Goal: Information Seeking & Learning: Learn about a topic

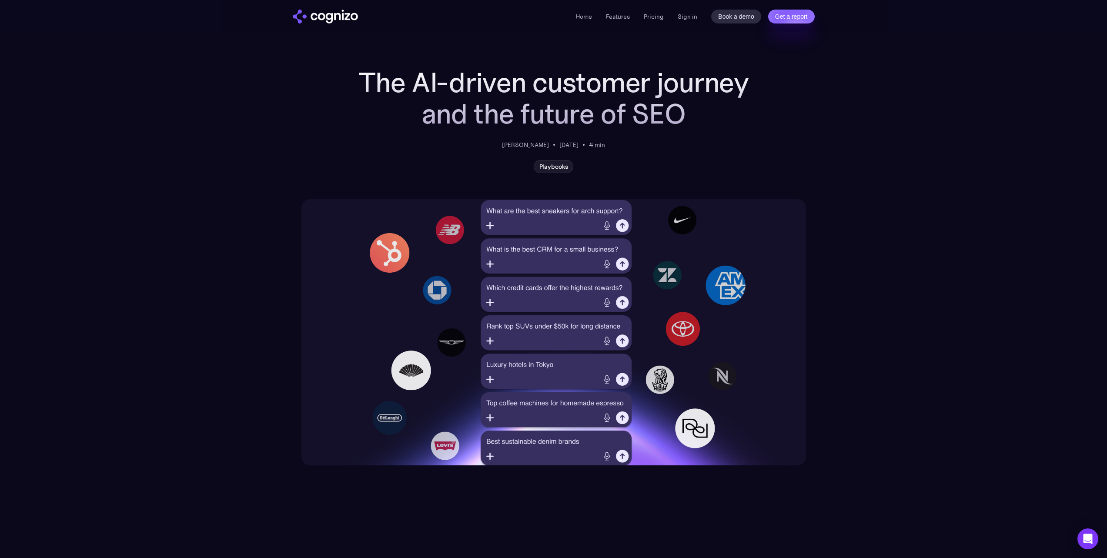
click at [646, 92] on h1 "The AI-driven customer journey and the future of SEO" at bounding box center [554, 98] width 392 height 63
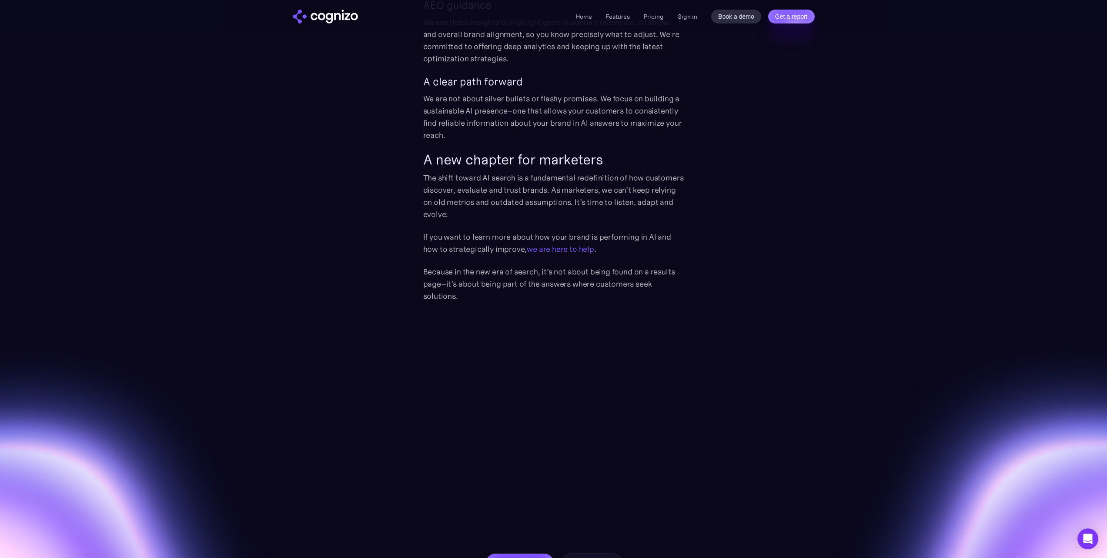
scroll to position [2099, 0]
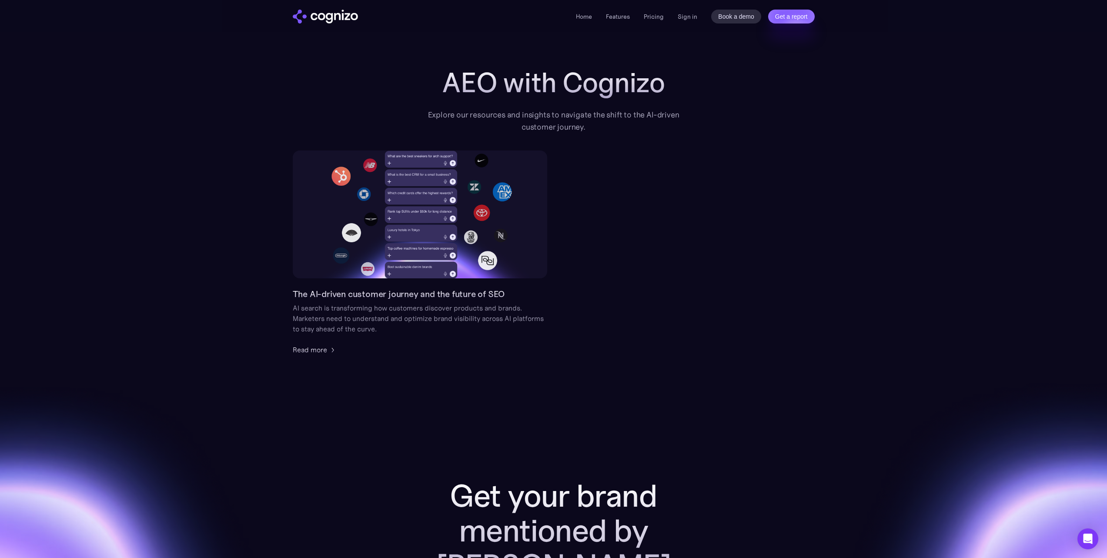
click at [322, 17] on img "home" at bounding box center [325, 17] width 65 height 14
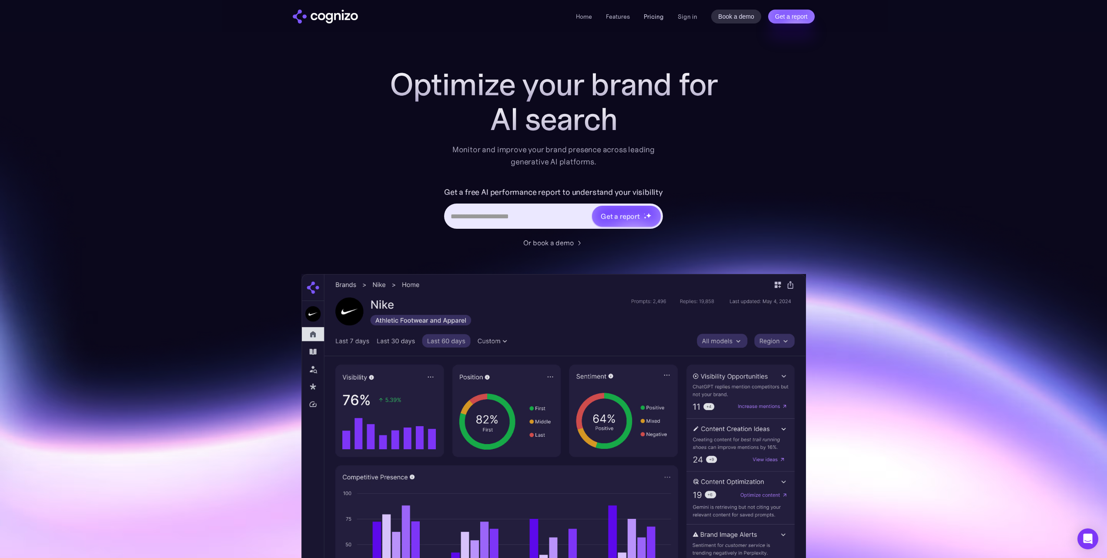
click at [659, 13] on link "Pricing" at bounding box center [654, 17] width 20 height 8
